Goal: Task Accomplishment & Management: Use online tool/utility

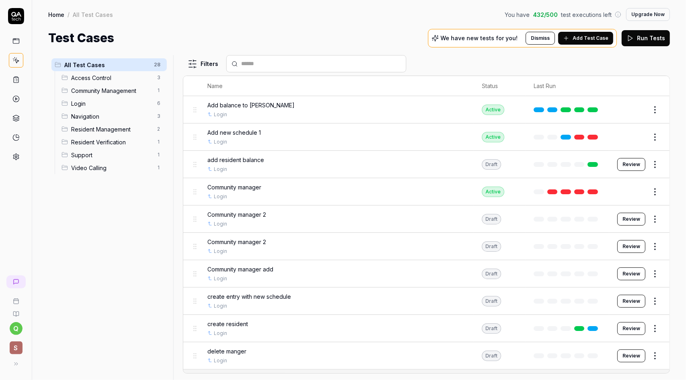
click at [306, 108] on div "Add balance to [PERSON_NAME]" at bounding box center [336, 105] width 258 height 8
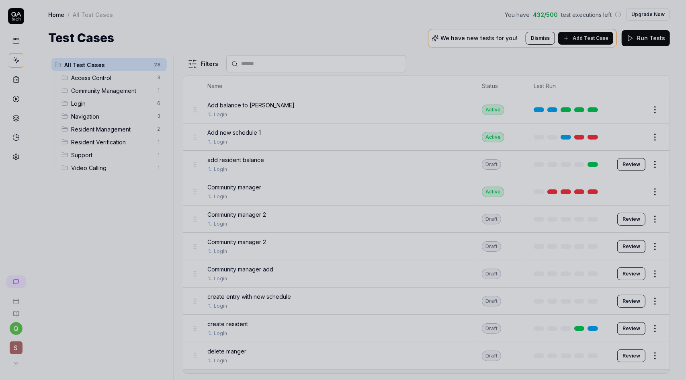
click at [231, 103] on div at bounding box center [343, 190] width 686 height 380
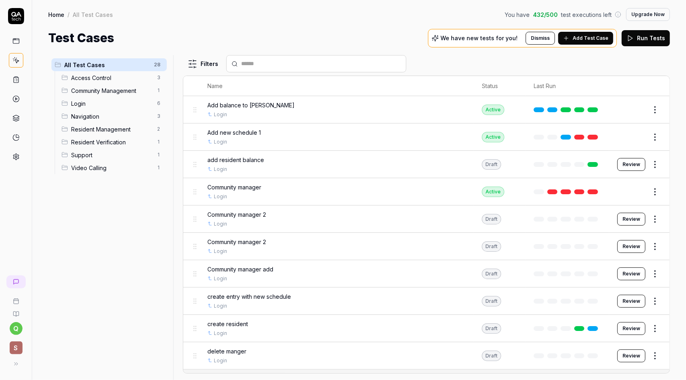
click at [632, 162] on button "Review" at bounding box center [631, 164] width 28 height 13
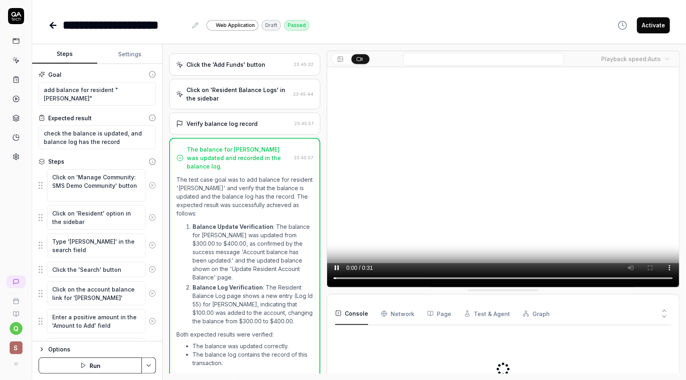
scroll to position [228, 0]
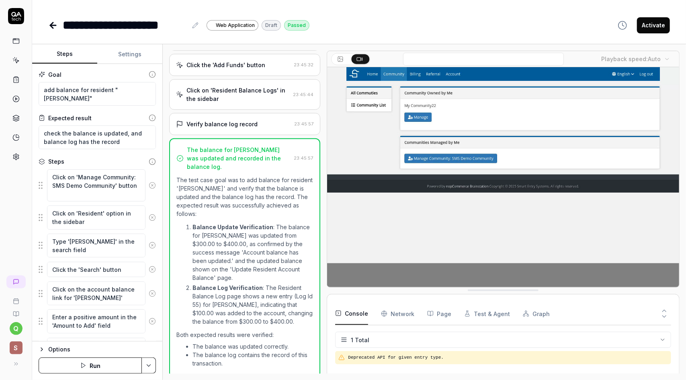
click at [237, 61] on div "Click the 'Add Funds' button" at bounding box center [225, 65] width 79 height 8
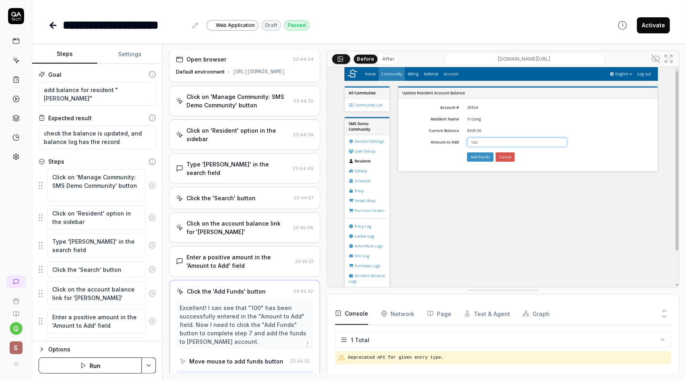
scroll to position [0, 0]
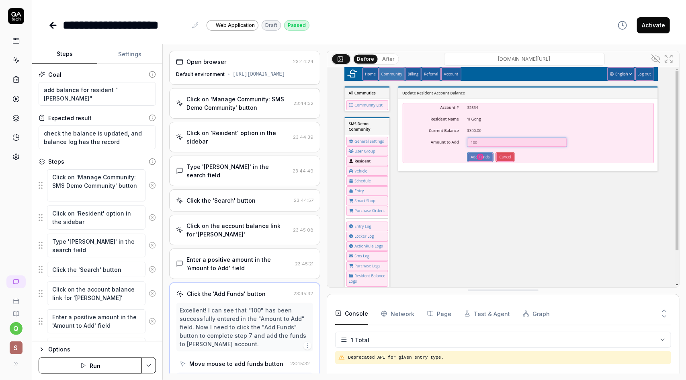
click at [235, 71] on div "Default environment [URL][DOMAIN_NAME]" at bounding box center [244, 74] width 137 height 7
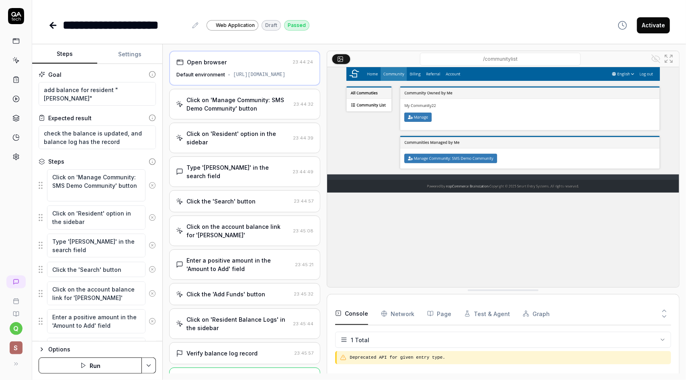
click at [241, 74] on div "Default environment [URL][DOMAIN_NAME]" at bounding box center [244, 74] width 137 height 7
click at [243, 113] on div "Click on 'Manage Community: SMS Demo Community' button" at bounding box center [238, 104] width 104 height 17
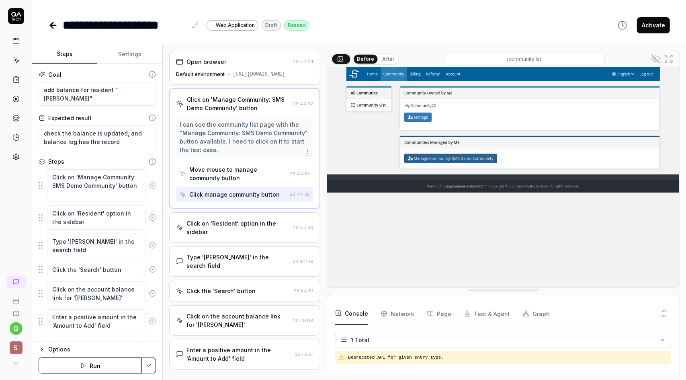
click at [238, 77] on div "[URL][DOMAIN_NAME]" at bounding box center [259, 74] width 52 height 7
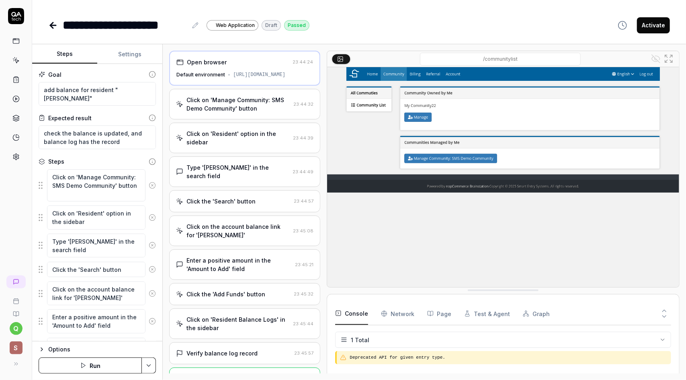
click at [239, 113] on div "Click on 'Manage Community: SMS Demo Community' button" at bounding box center [238, 104] width 104 height 17
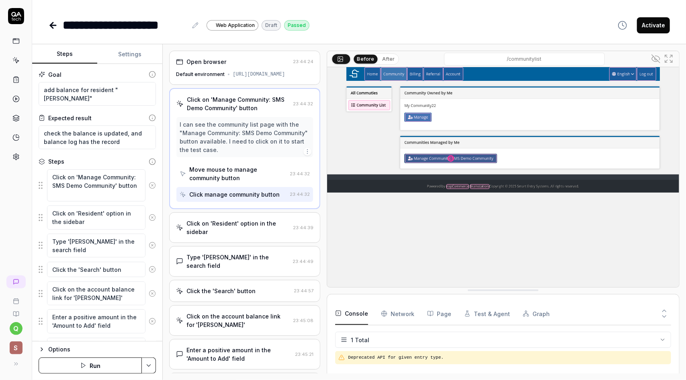
click at [229, 74] on div "Default environment [URL][DOMAIN_NAME]" at bounding box center [244, 74] width 137 height 7
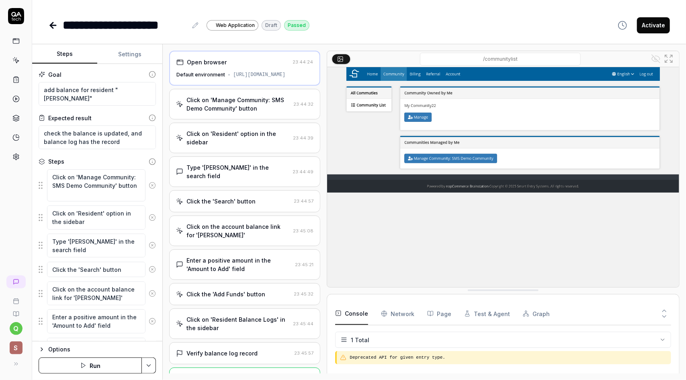
click at [276, 113] on div "Click on 'Manage Community: SMS Demo Community' button" at bounding box center [238, 104] width 104 height 17
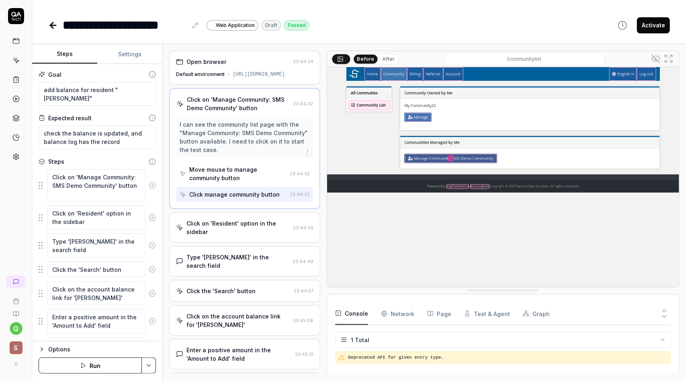
type textarea "*"
